Goal: Task Accomplishment & Management: Complete application form

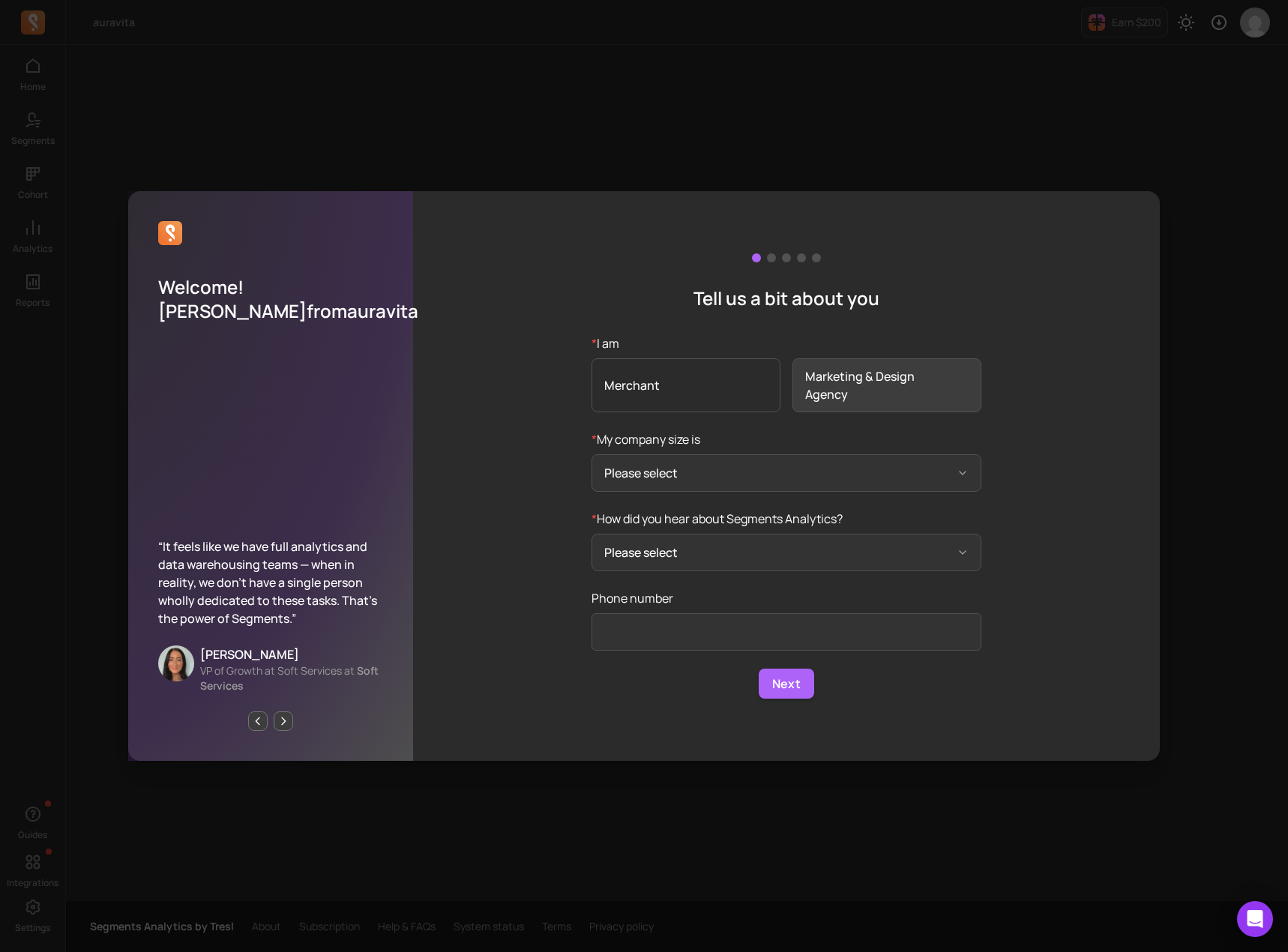
click at [666, 377] on span "Merchant" at bounding box center [686, 385] width 189 height 54
click at [0, 0] on input "* I am Merchant Marketing & Design Agency" at bounding box center [0, 0] width 0 height 0
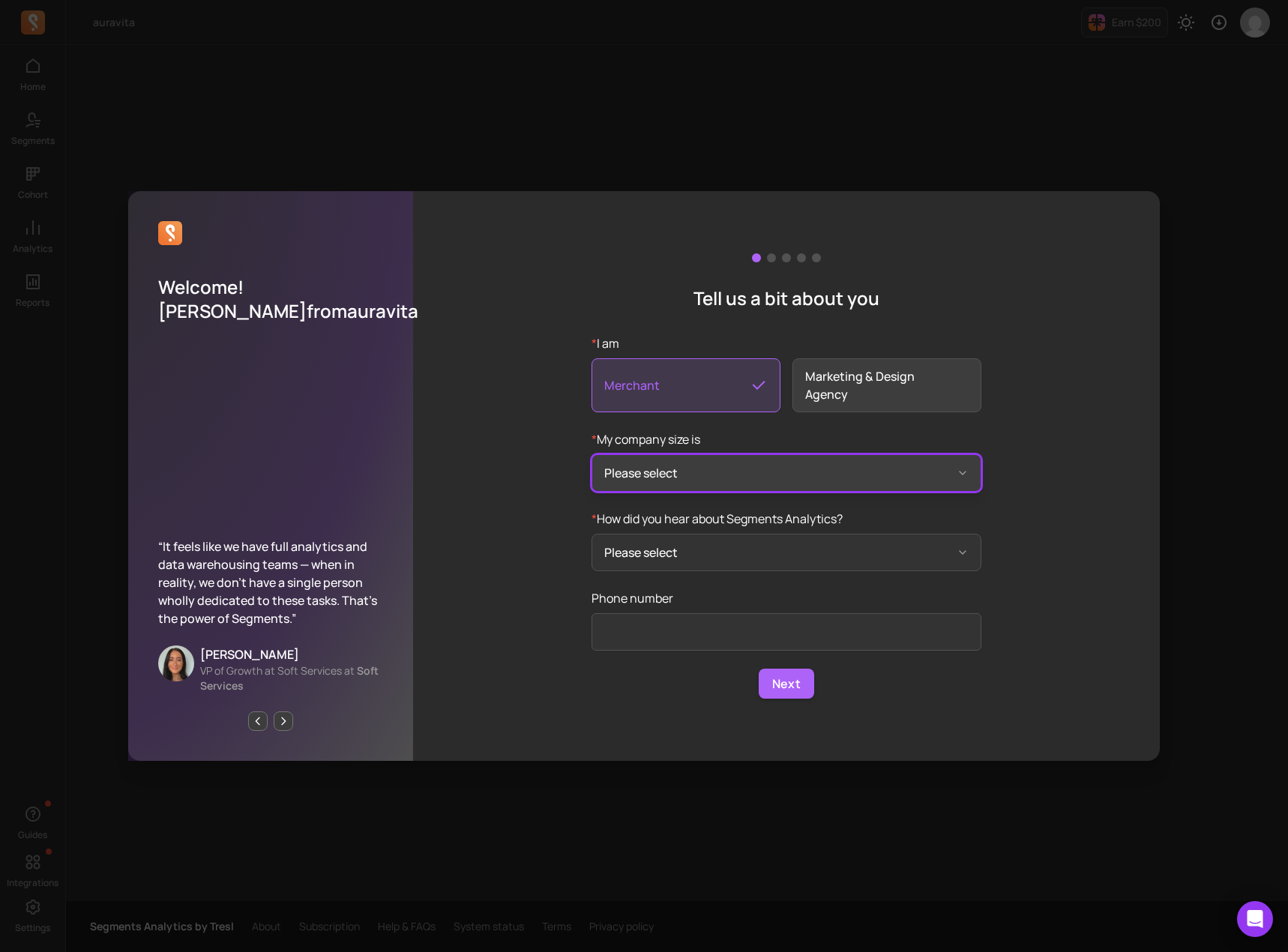
click at [759, 478] on button "Please select" at bounding box center [786, 473] width 390 height 38
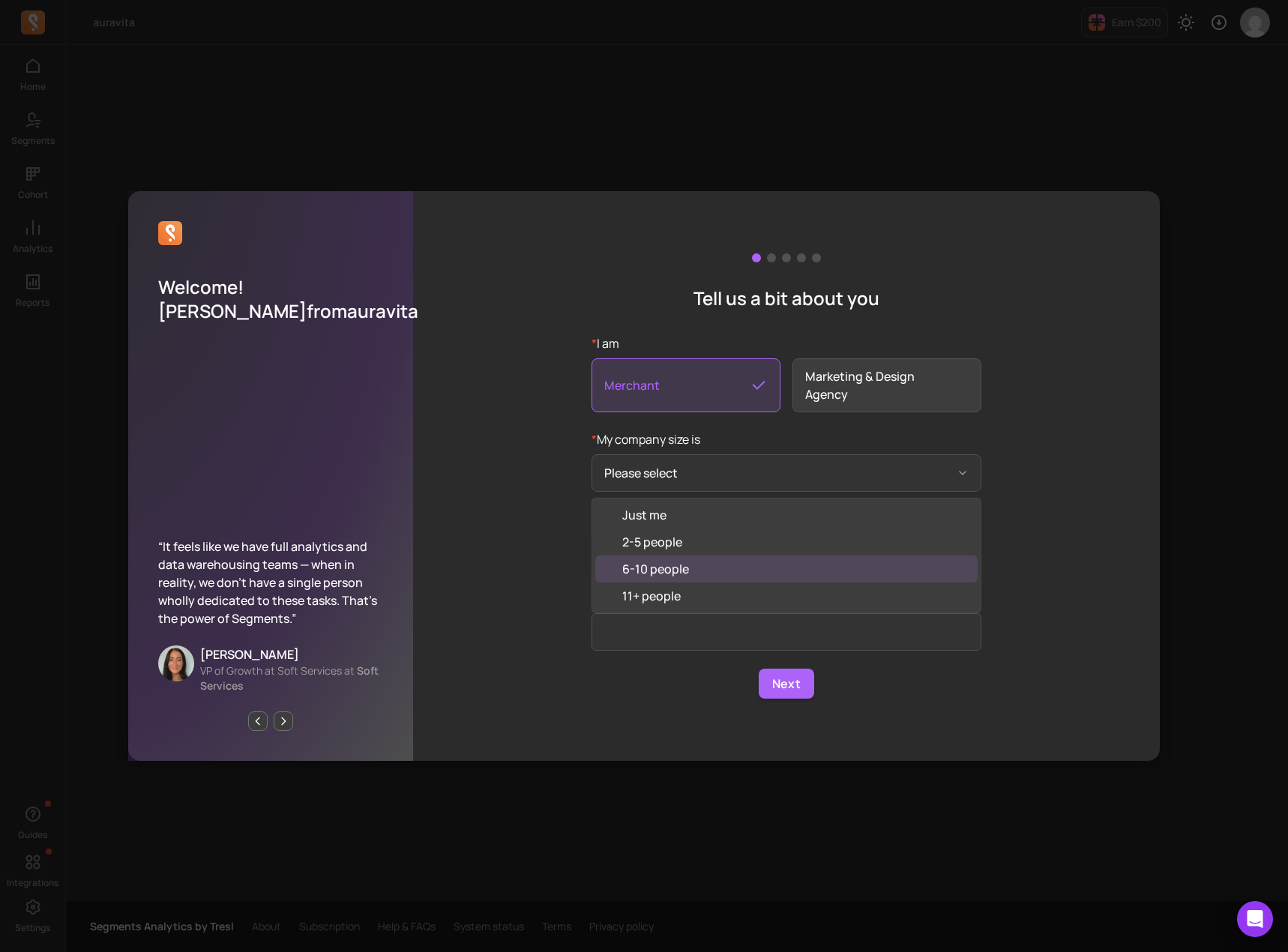
drag, startPoint x: 709, startPoint y: 516, endPoint x: 670, endPoint y: 576, distance: 71.6
click at [670, 576] on div "Just me 2-5 people 6-10 people 11+ people" at bounding box center [786, 555] width 390 height 116
click at [668, 569] on div "6-10 people" at bounding box center [655, 569] width 67 height 18
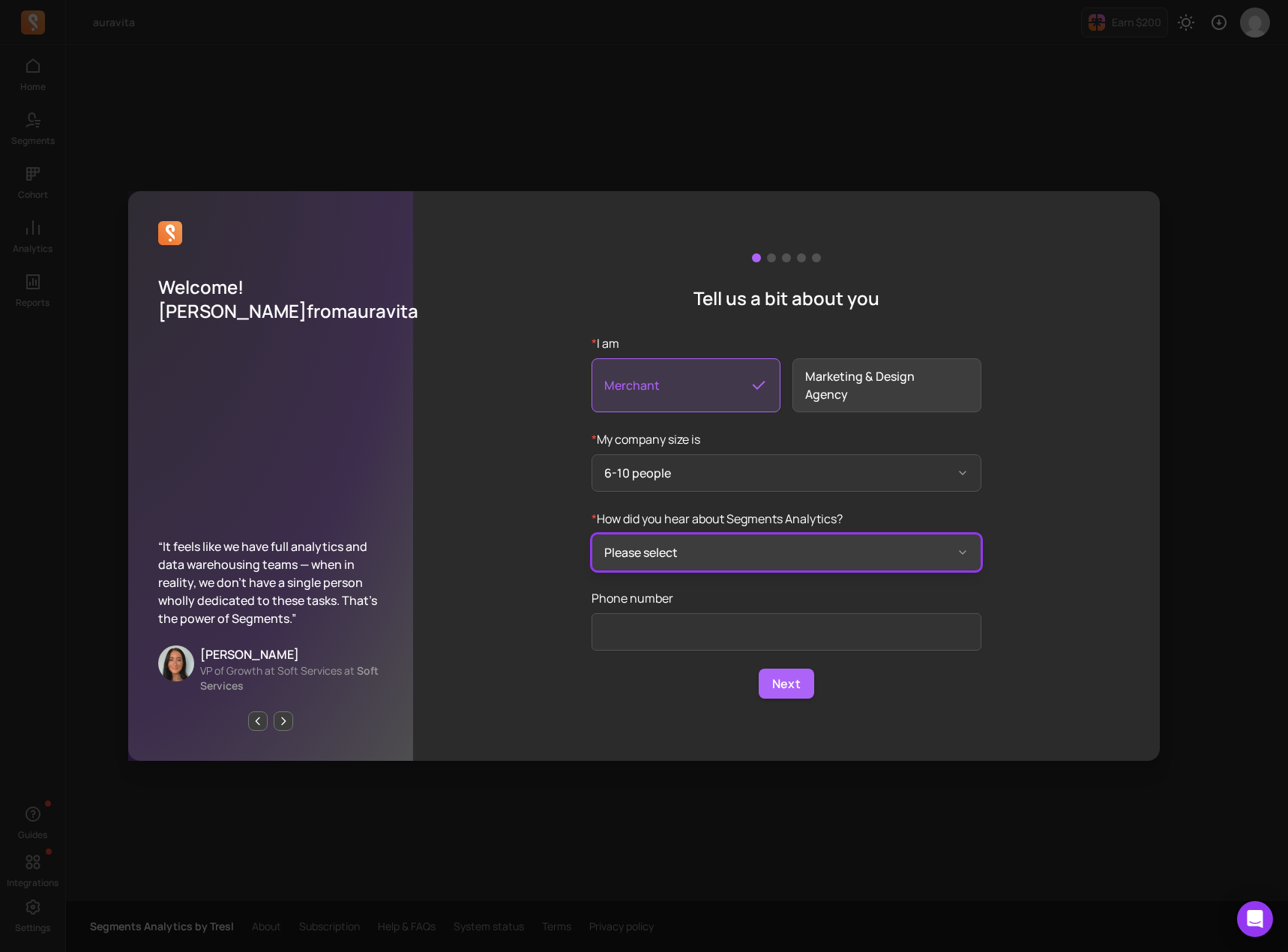
click at [672, 554] on button "Please select" at bounding box center [786, 553] width 390 height 38
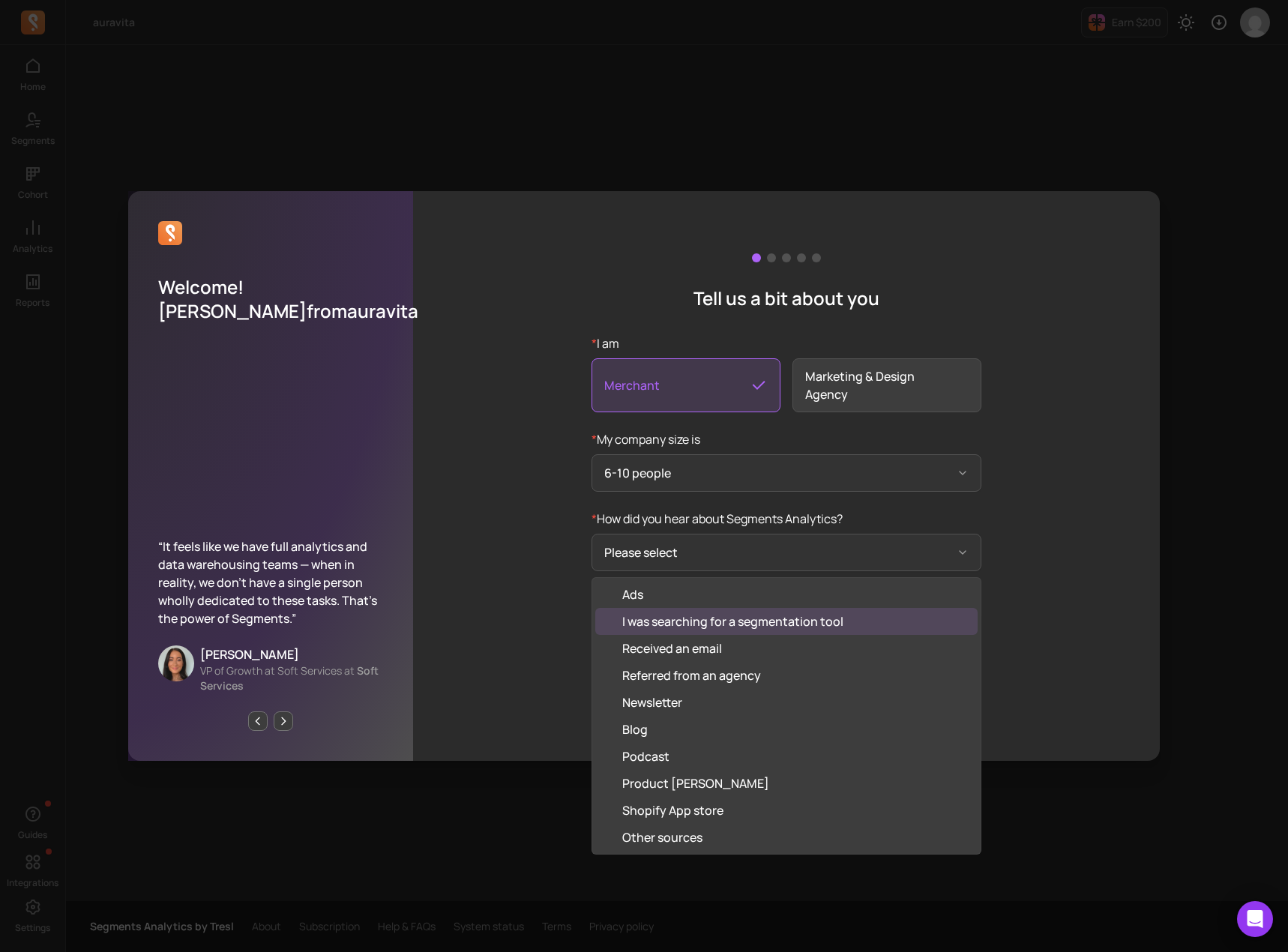
click at [676, 620] on div "I was searching for a segmentation tool" at bounding box center [733, 620] width 221 height 18
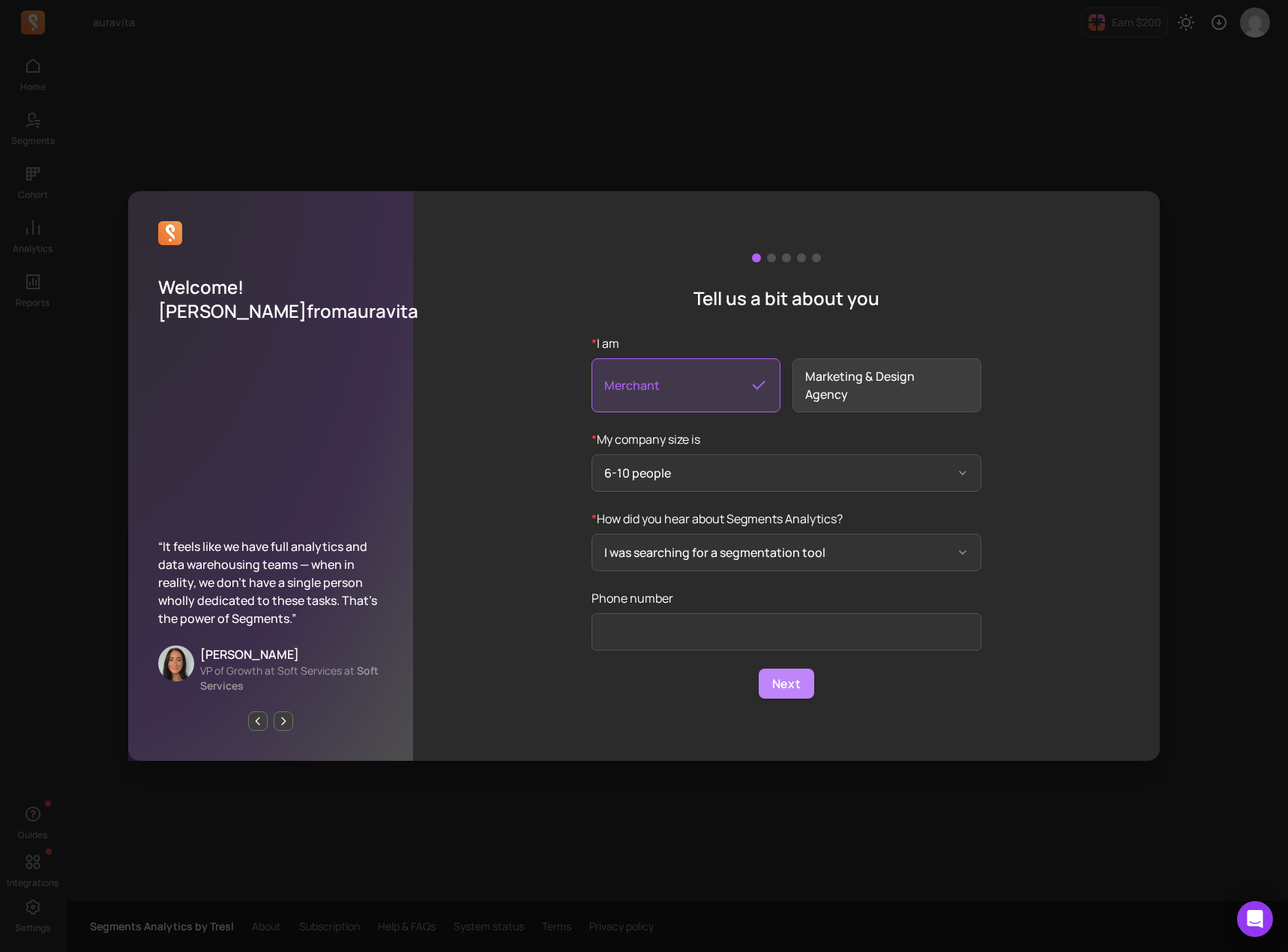
click at [783, 674] on button "Next" at bounding box center [786, 683] width 55 height 30
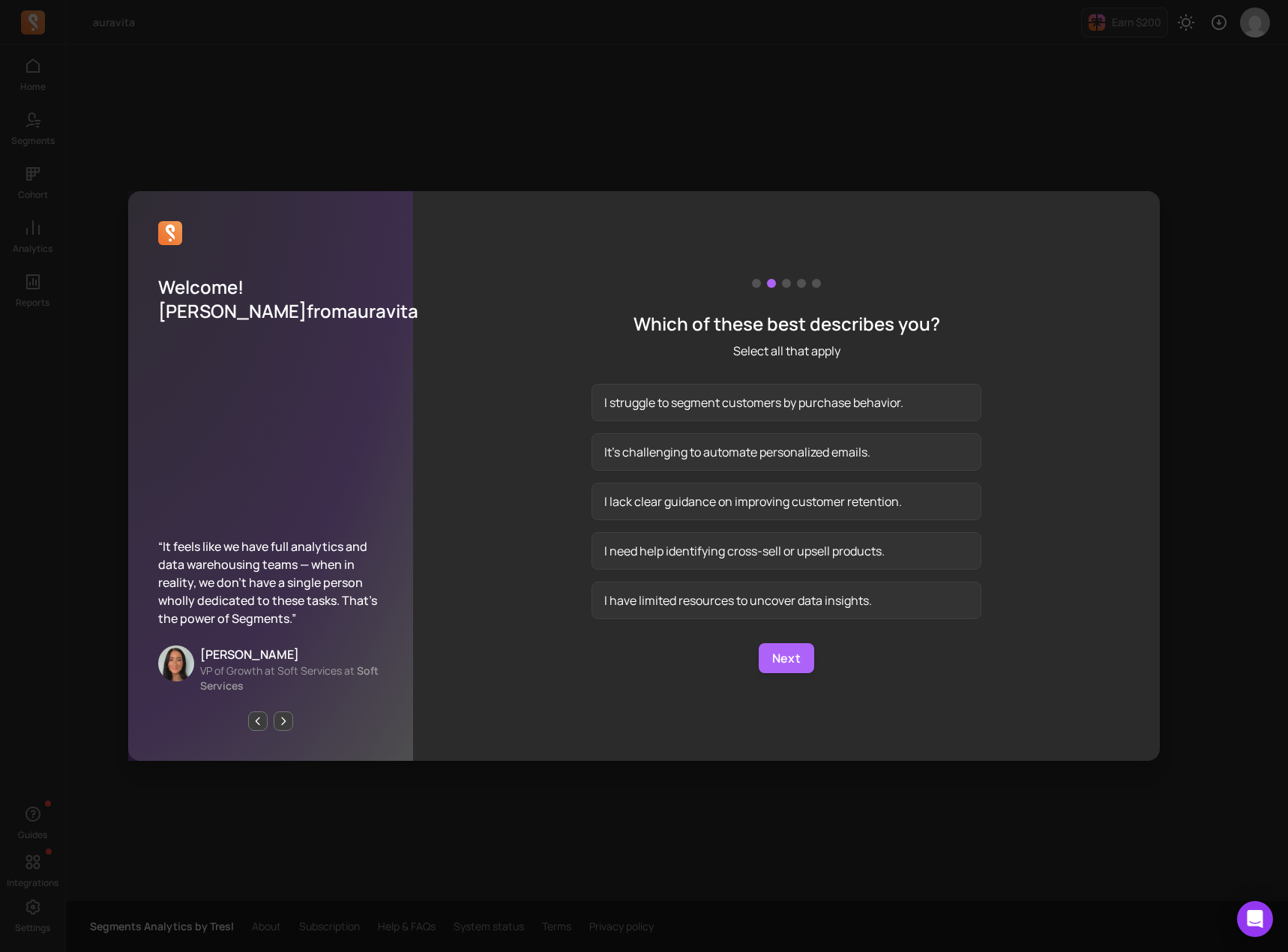
click at [812, 818] on div "Welcome! [PERSON_NAME] from auravita “It feels like we have full analytics and …" at bounding box center [644, 476] width 1264 height 928
click at [284, 713] on button "Next page" at bounding box center [283, 720] width 20 height 20
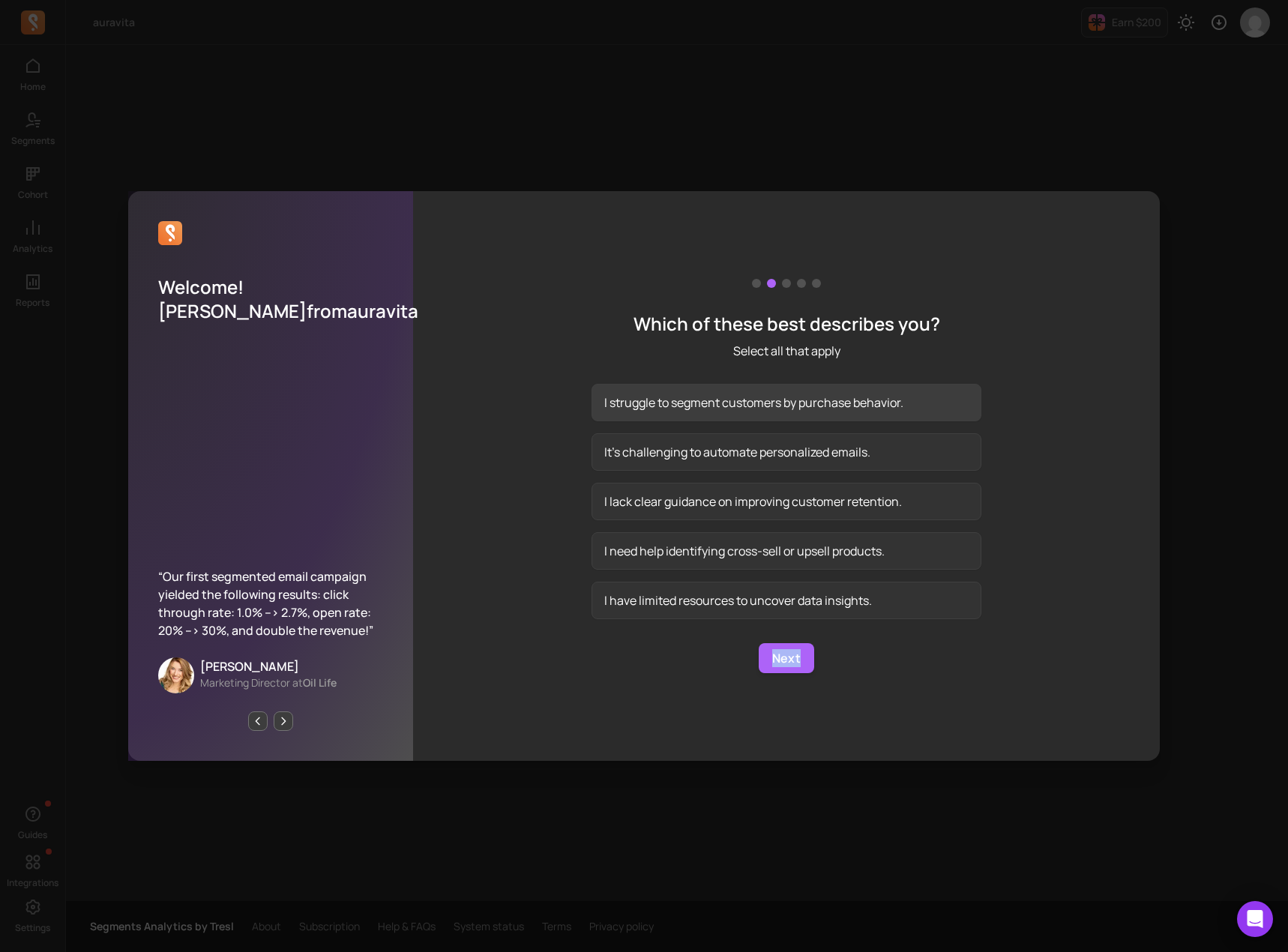
click at [655, 401] on button "I struggle to segment customers by purchase behavior." at bounding box center [786, 402] width 390 height 38
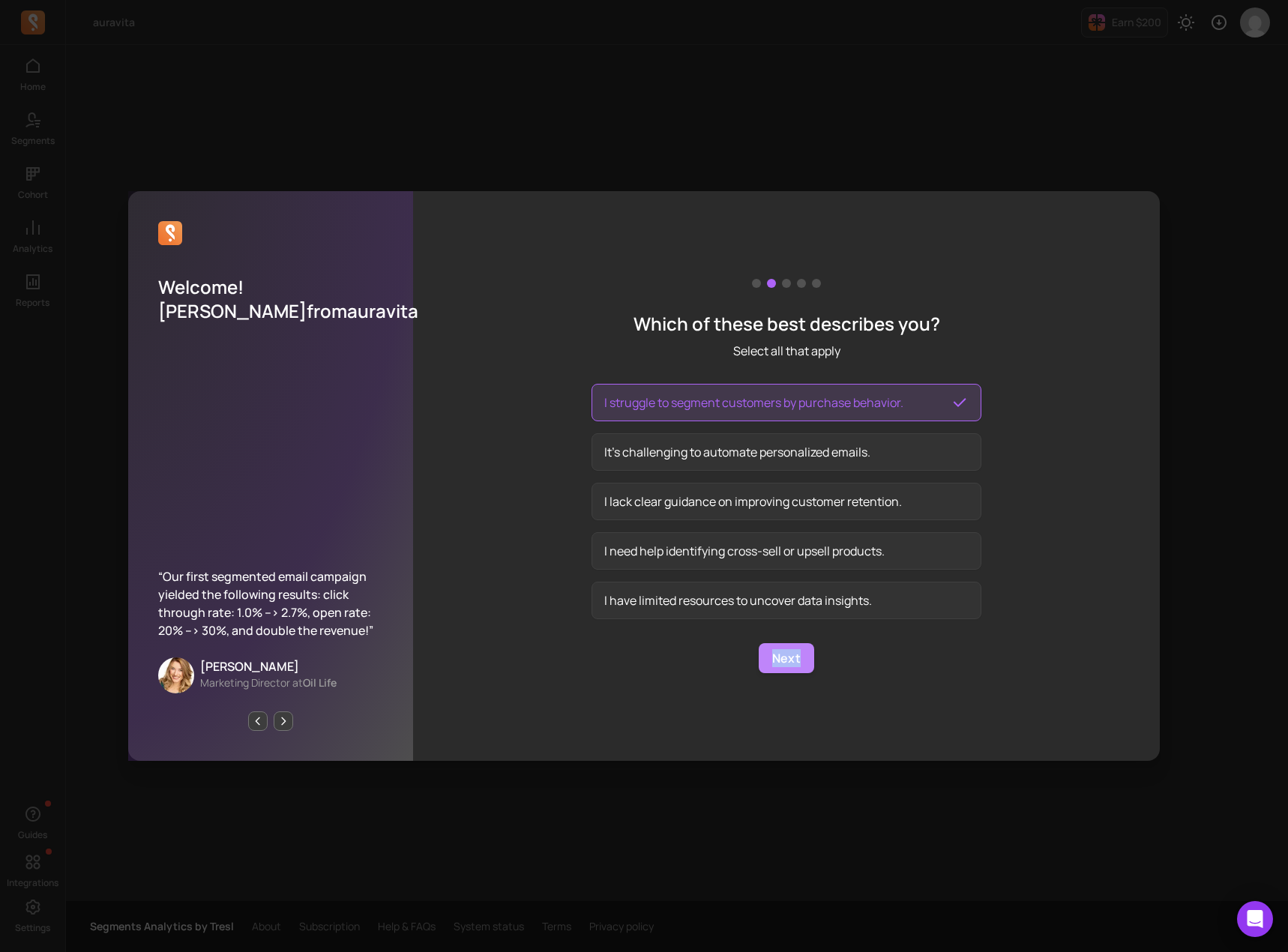
click at [783, 654] on button "Next" at bounding box center [786, 658] width 55 height 30
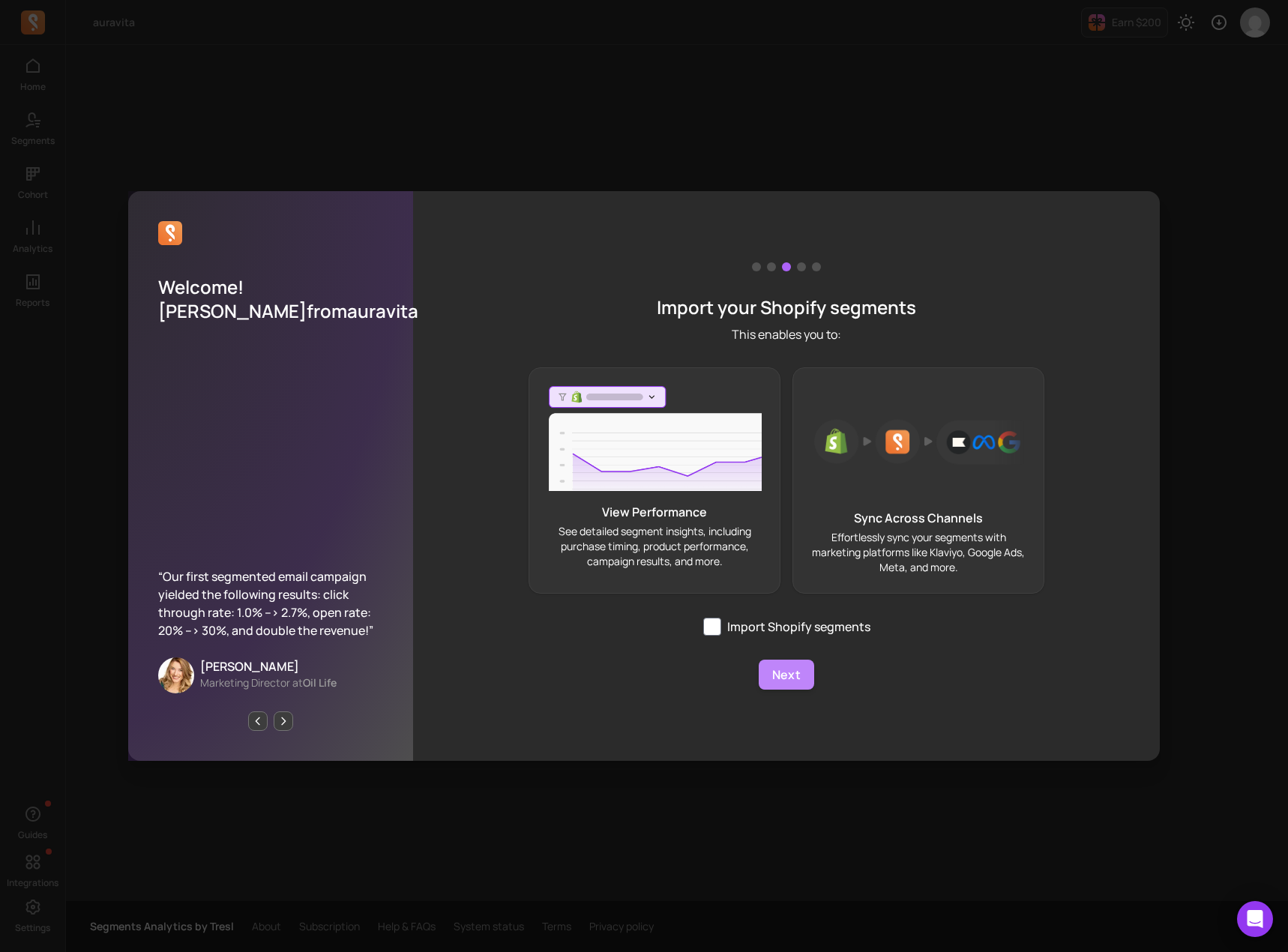
click at [801, 676] on button "Next" at bounding box center [786, 674] width 55 height 30
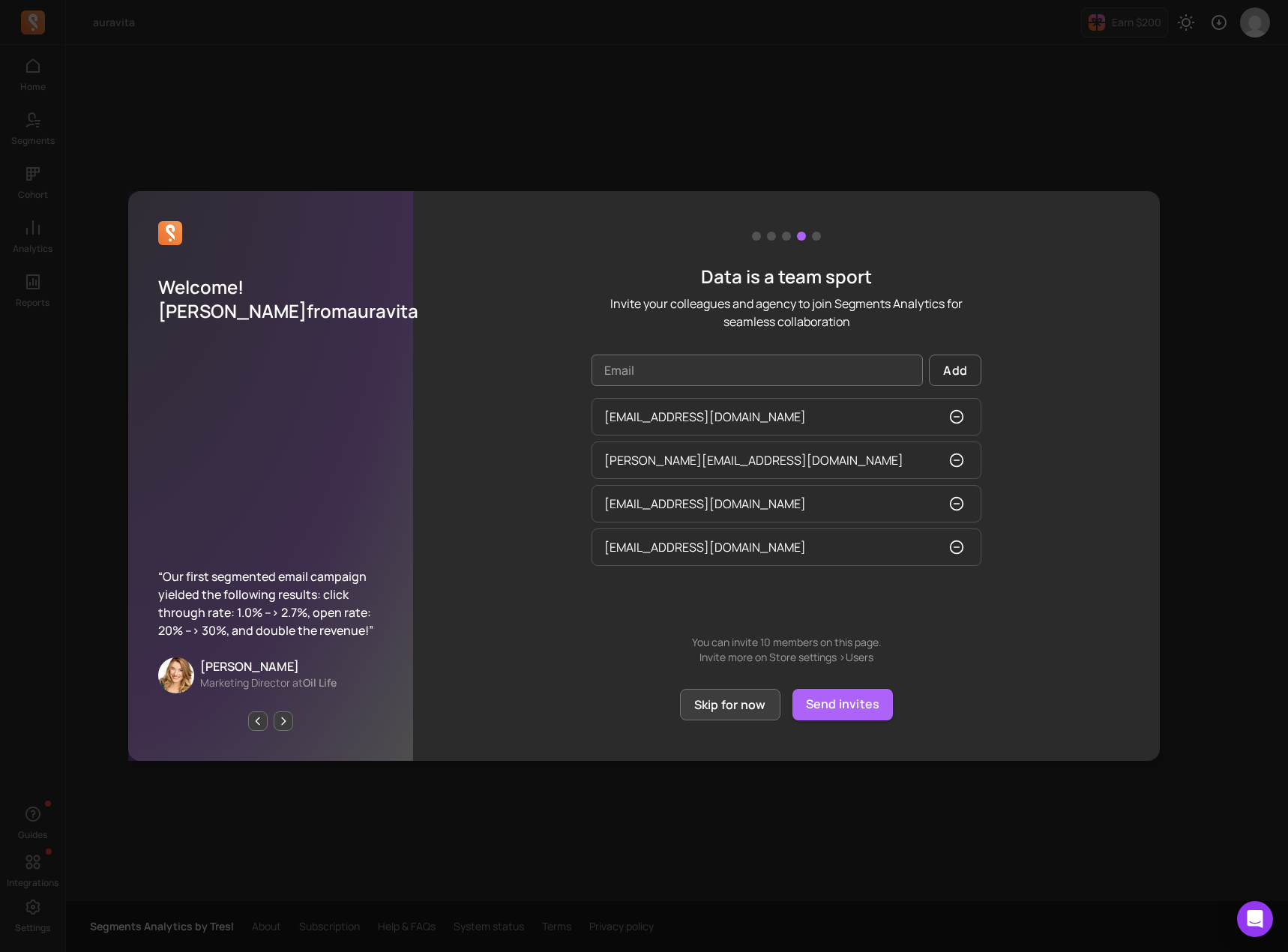
click at [754, 701] on button "Skip for now" at bounding box center [730, 705] width 101 height 31
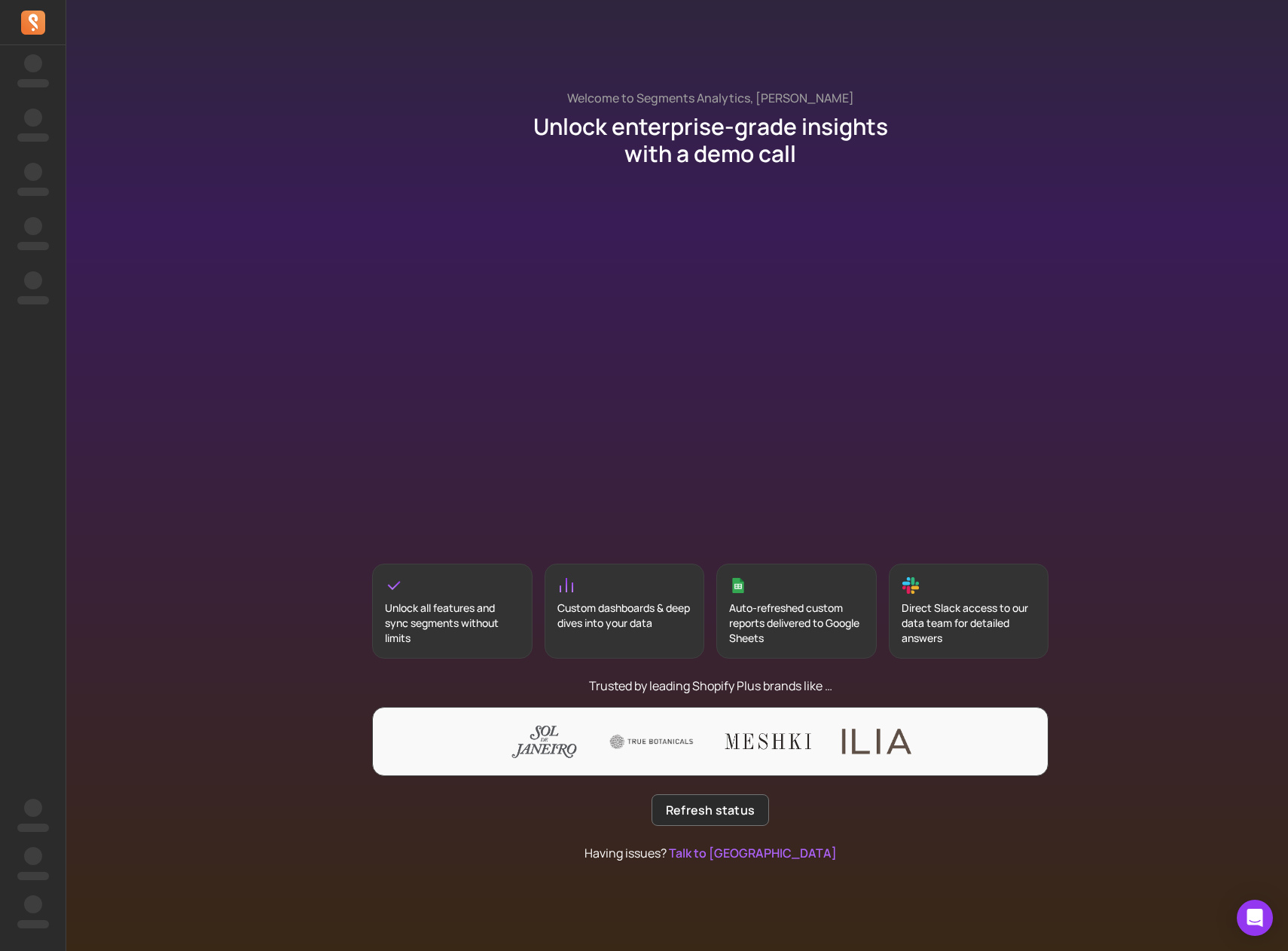
click at [25, 18] on icon at bounding box center [33, 22] width 24 height 24
click at [28, 20] on icon at bounding box center [33, 22] width 24 height 24
click at [729, 808] on button "Refresh status" at bounding box center [710, 810] width 117 height 32
click at [25, 58] on span "‌" at bounding box center [32, 63] width 18 height 18
